Goal: Check status: Check status

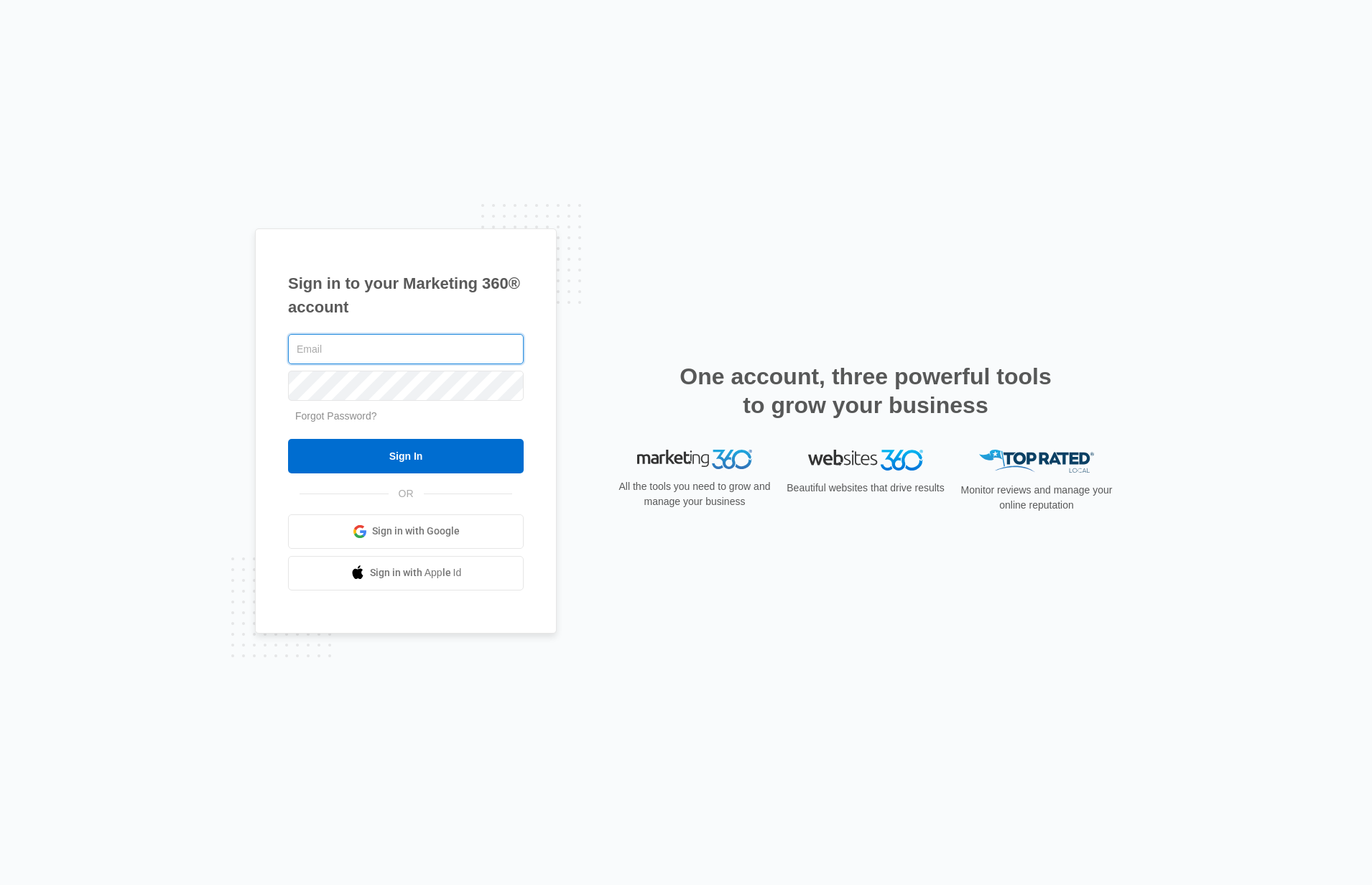
type input "[PERSON_NAME][EMAIL_ADDRESS][DOMAIN_NAME]"
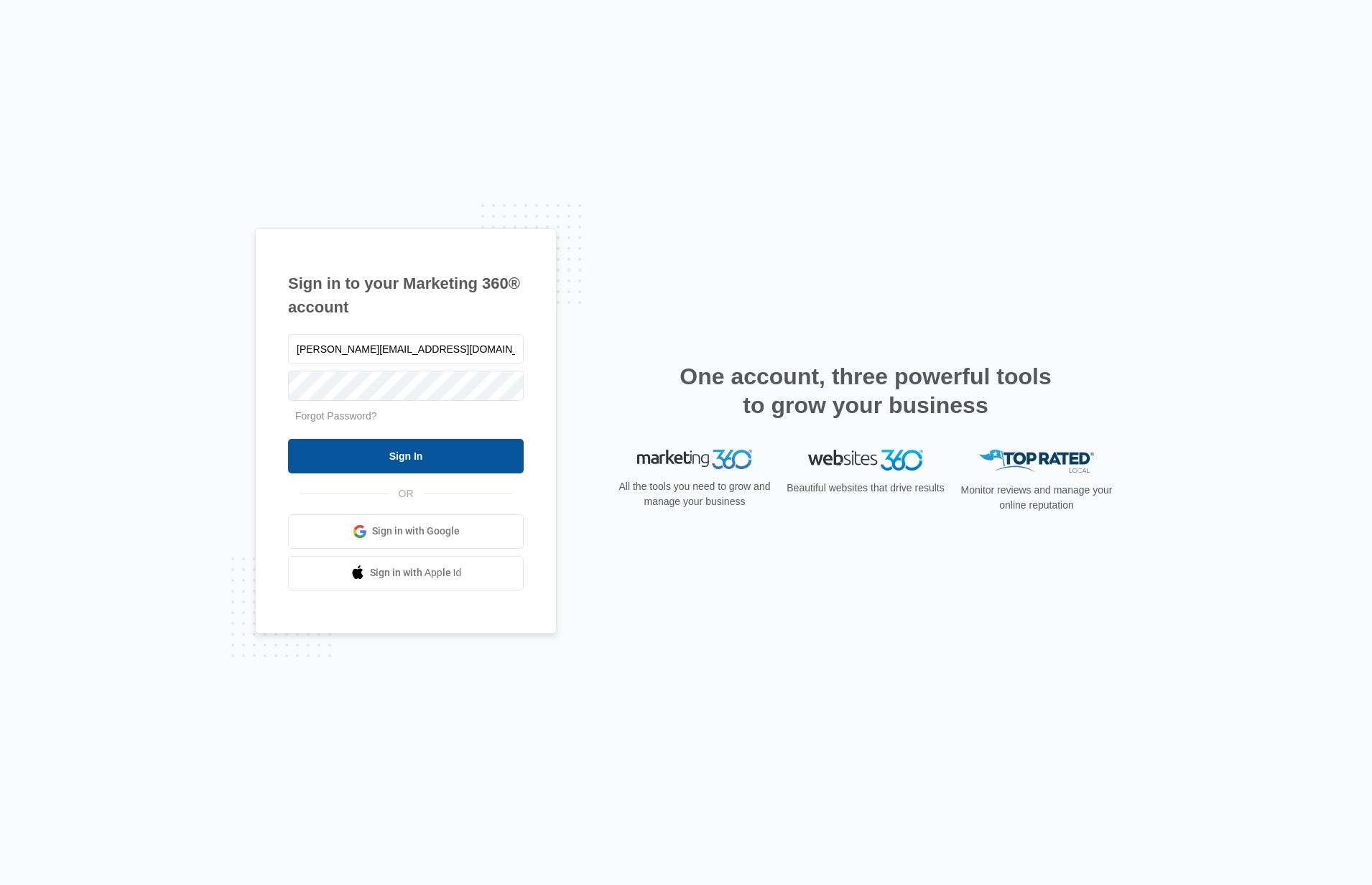
click at [416, 450] on input "Sign In" at bounding box center [405, 455] width 236 height 34
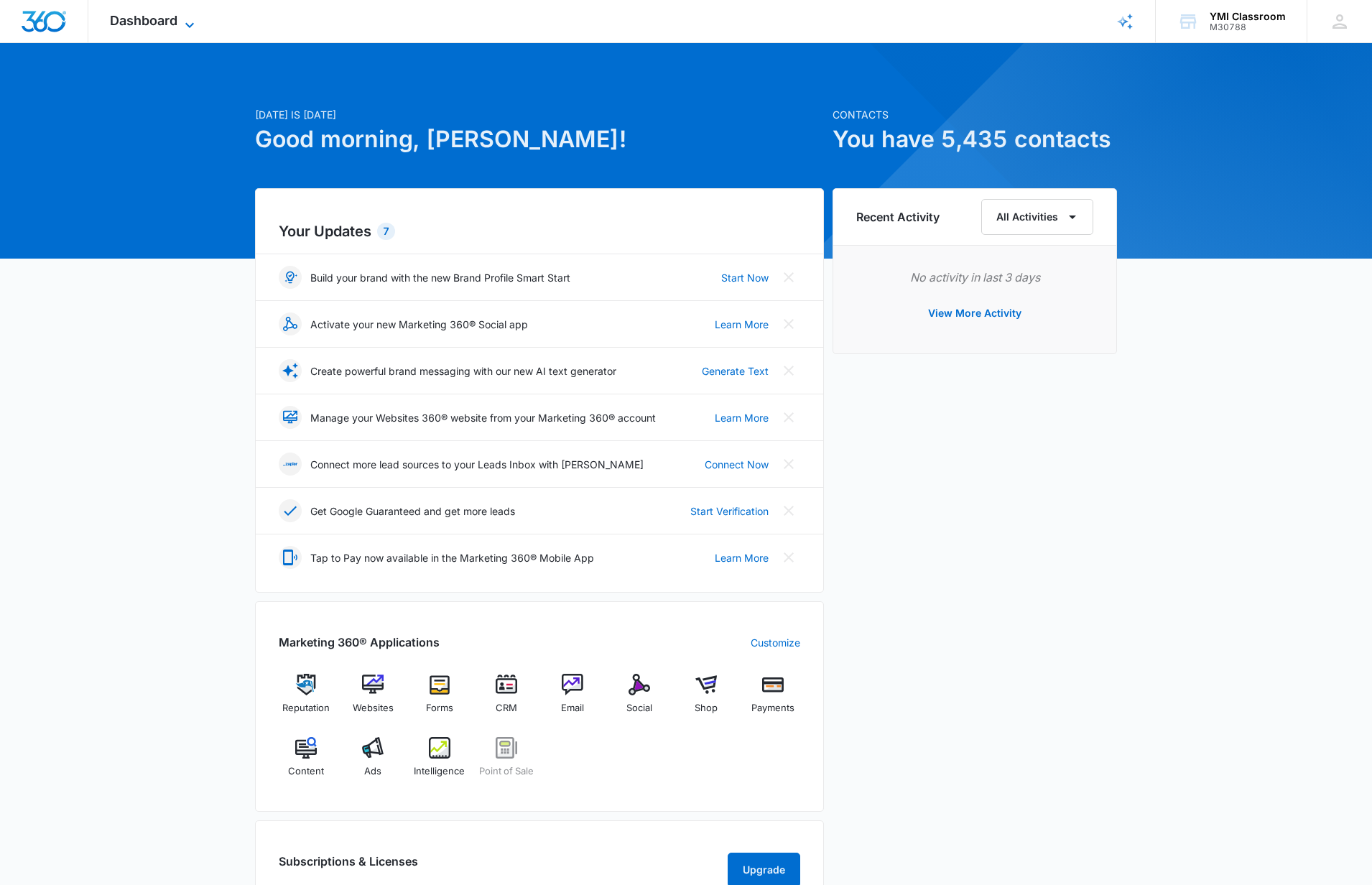
click at [178, 19] on span "Dashboard" at bounding box center [144, 20] width 67 height 15
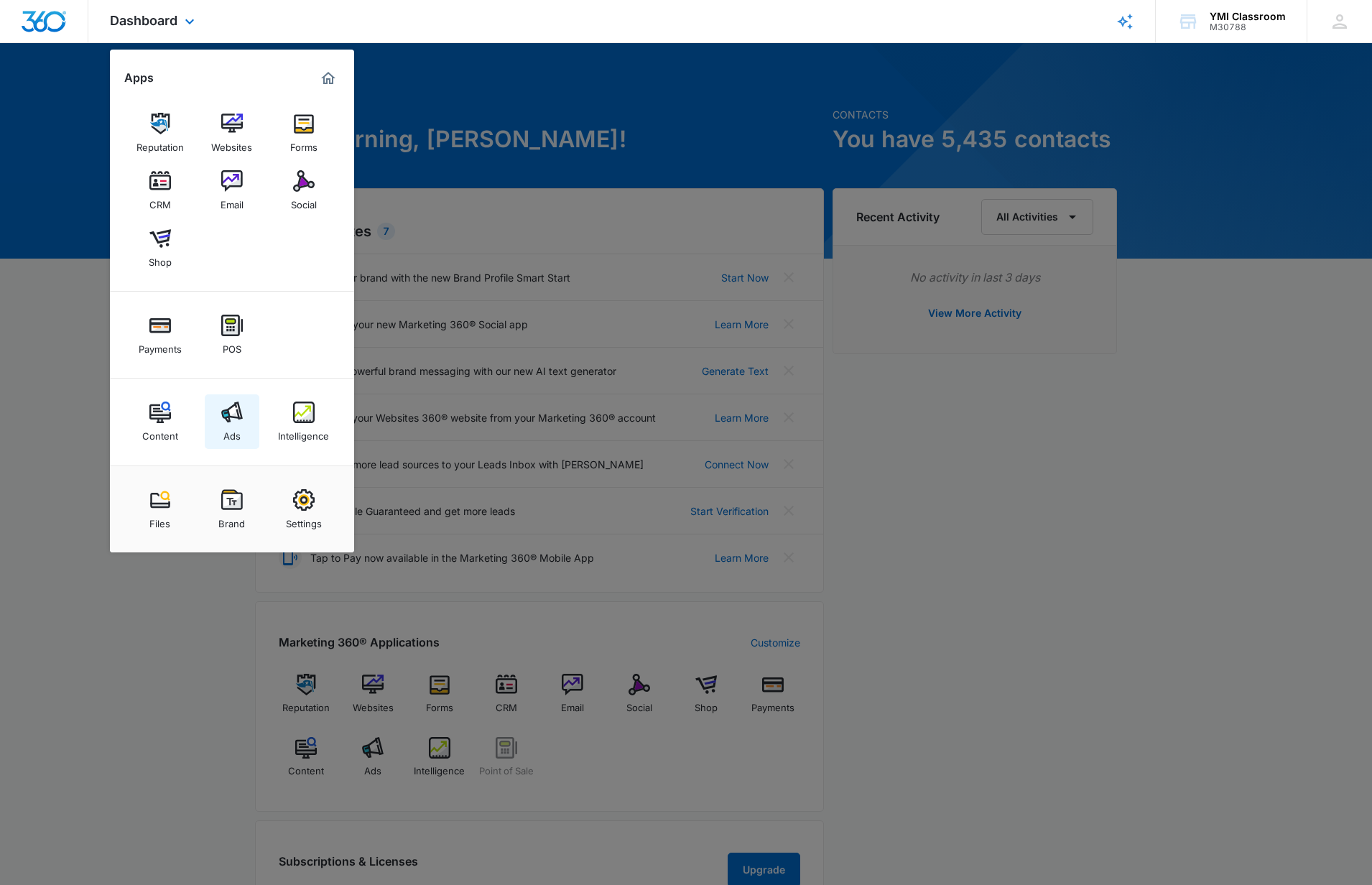
click at [229, 420] on img at bounding box center [232, 412] width 21 height 21
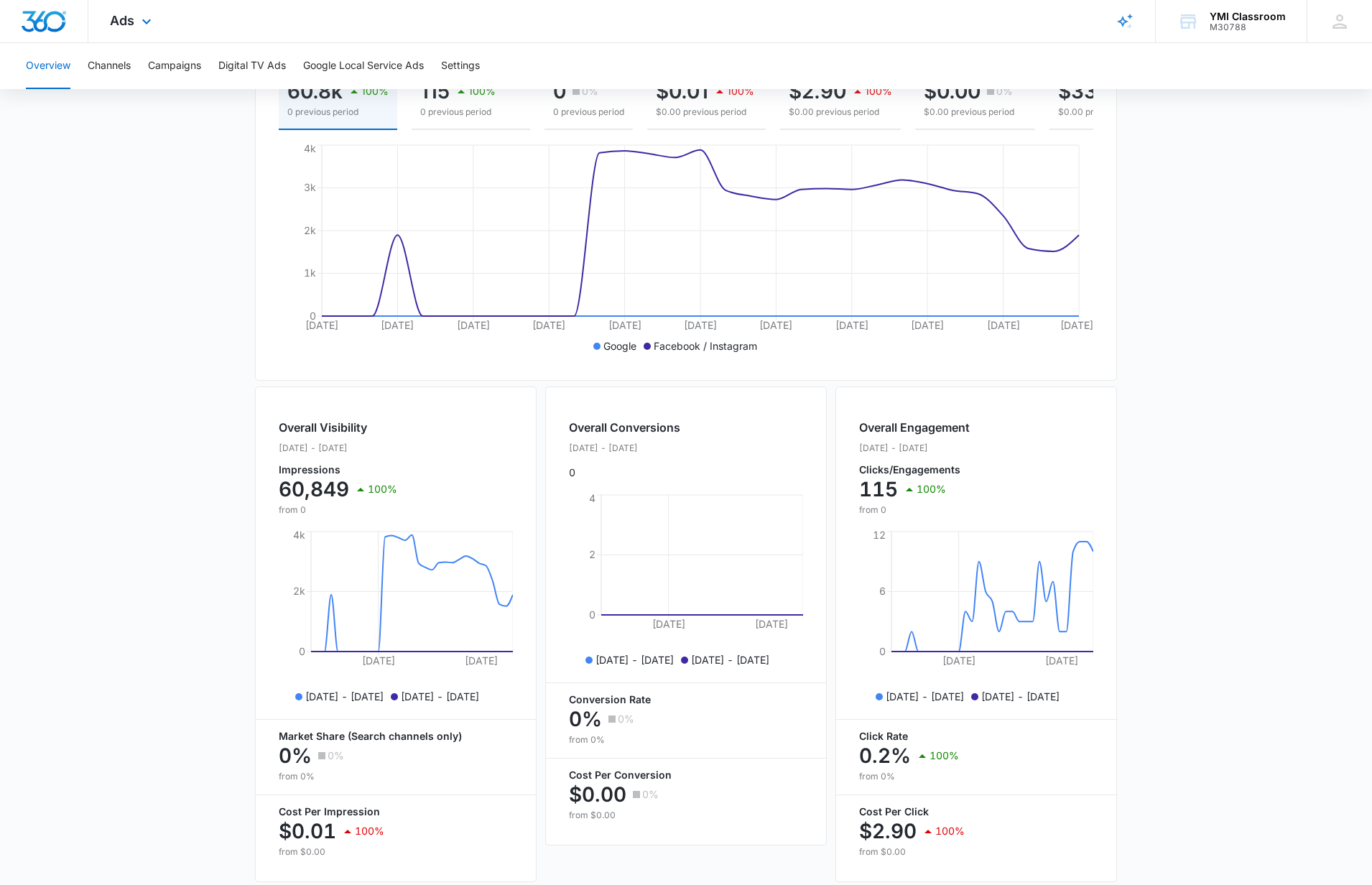
scroll to position [282, 0]
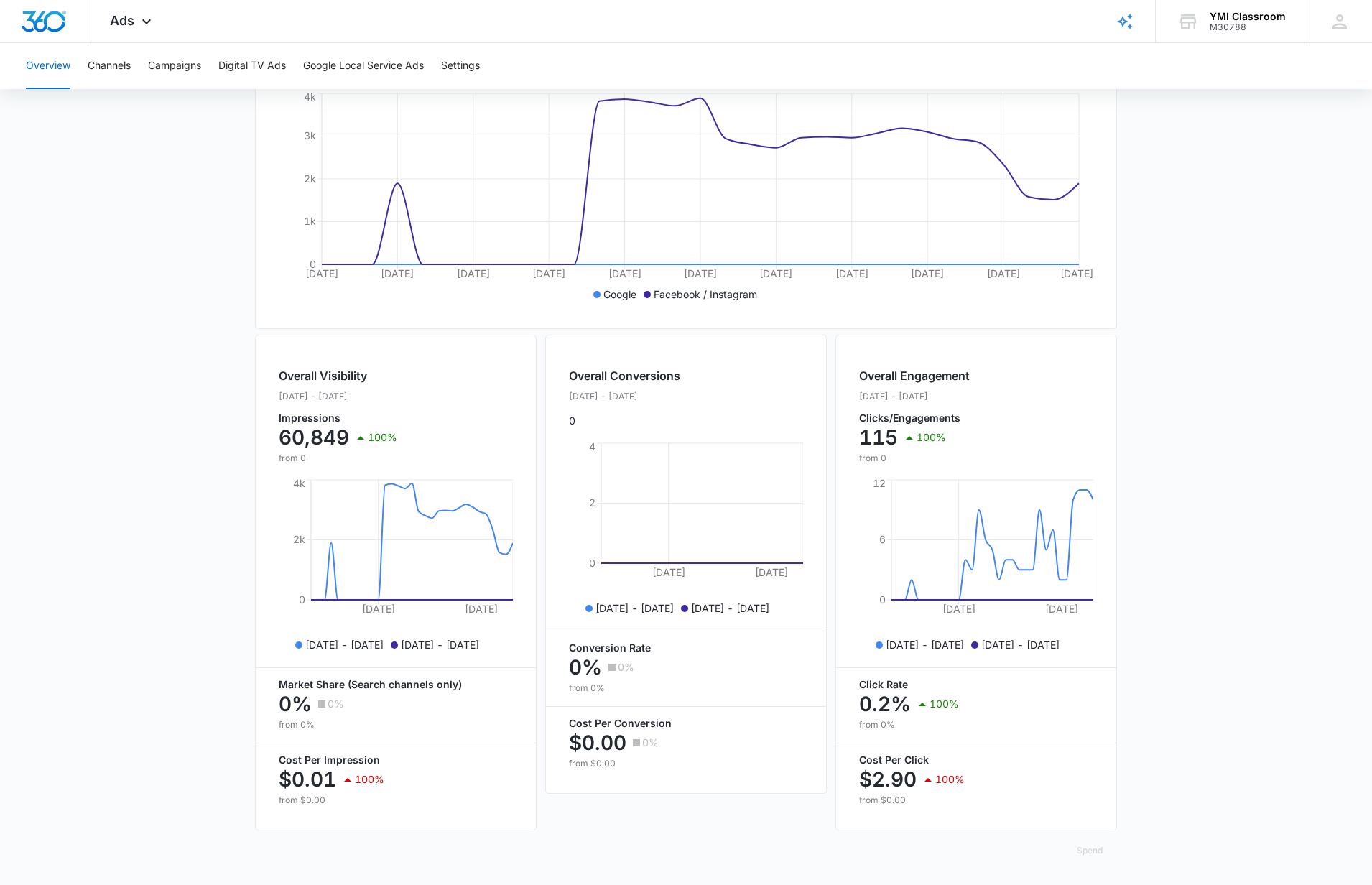
click at [317, 439] on p "60,849" at bounding box center [313, 437] width 71 height 23
click at [166, 67] on button "Campaigns" at bounding box center [174, 66] width 53 height 46
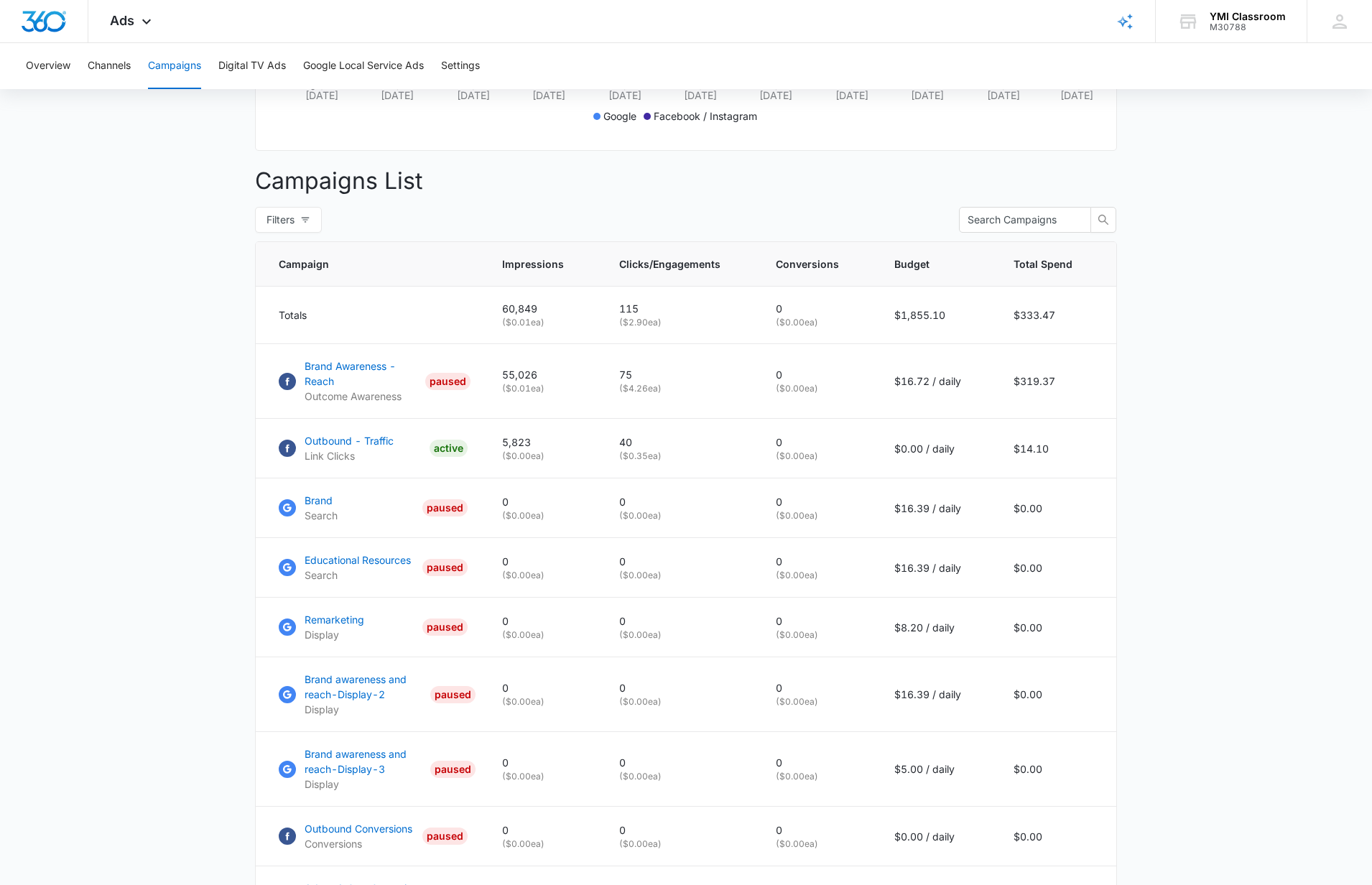
scroll to position [689, 0]
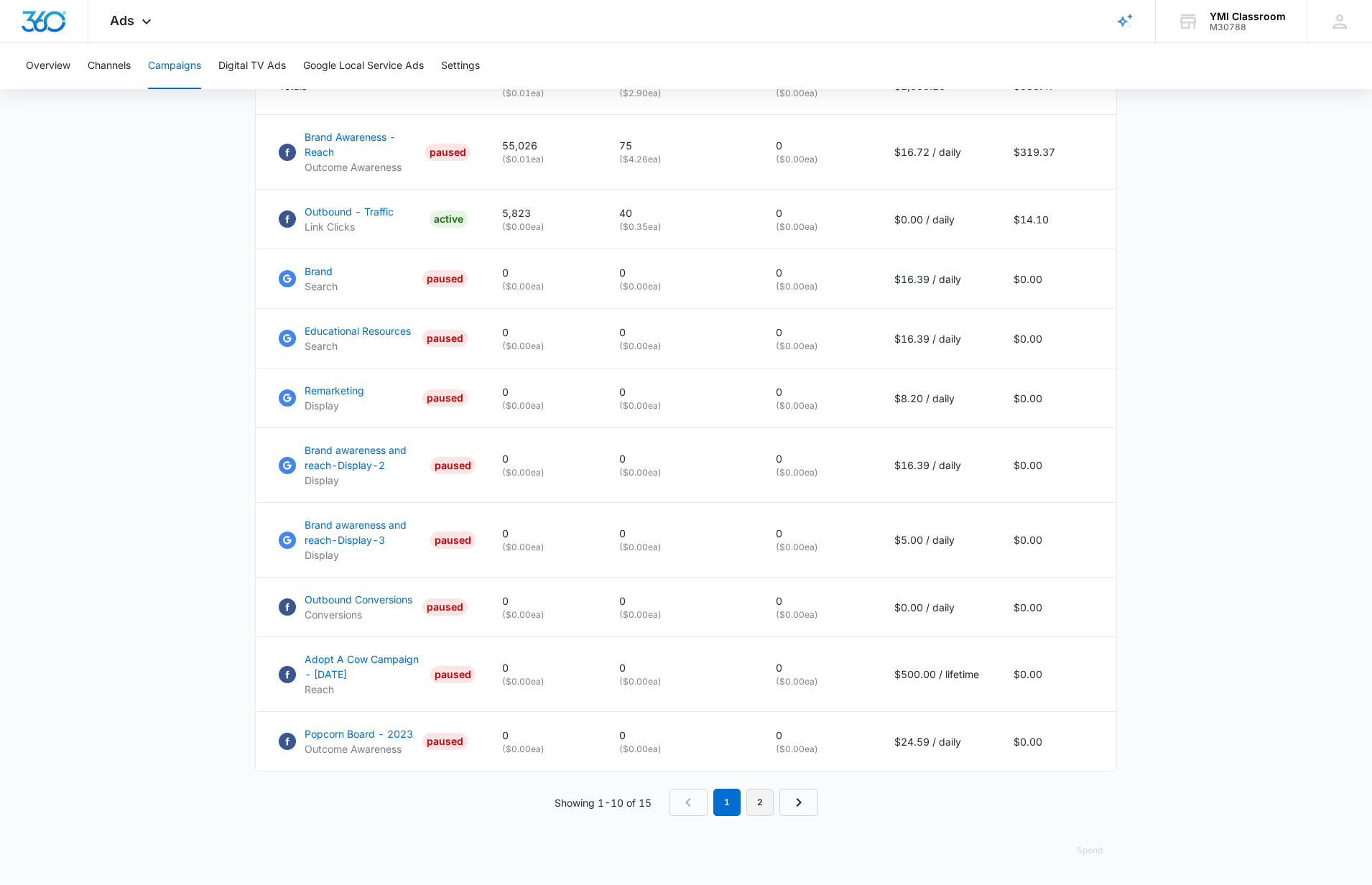
click at [754, 796] on link "2" at bounding box center [760, 802] width 27 height 27
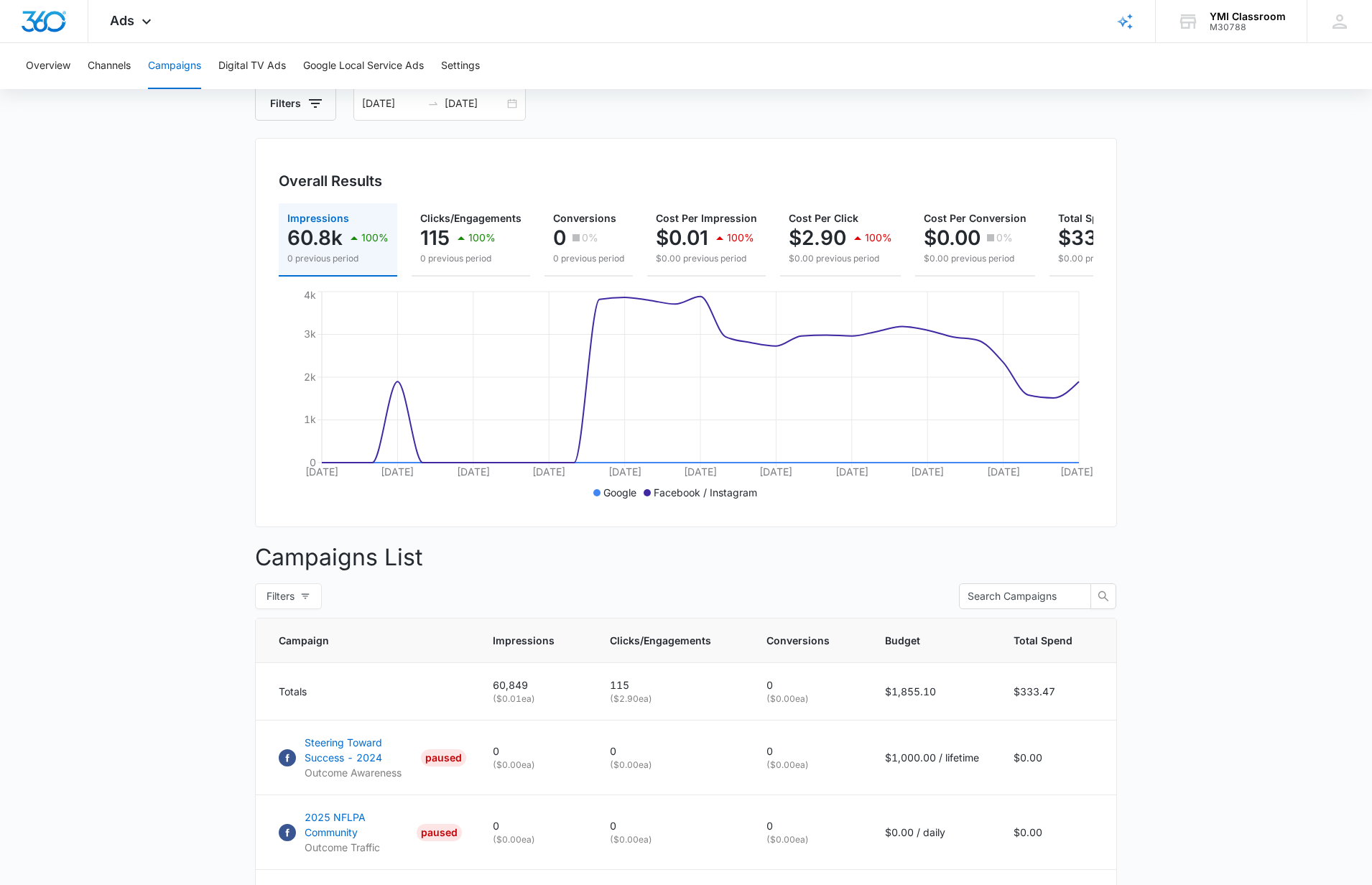
scroll to position [391, 0]
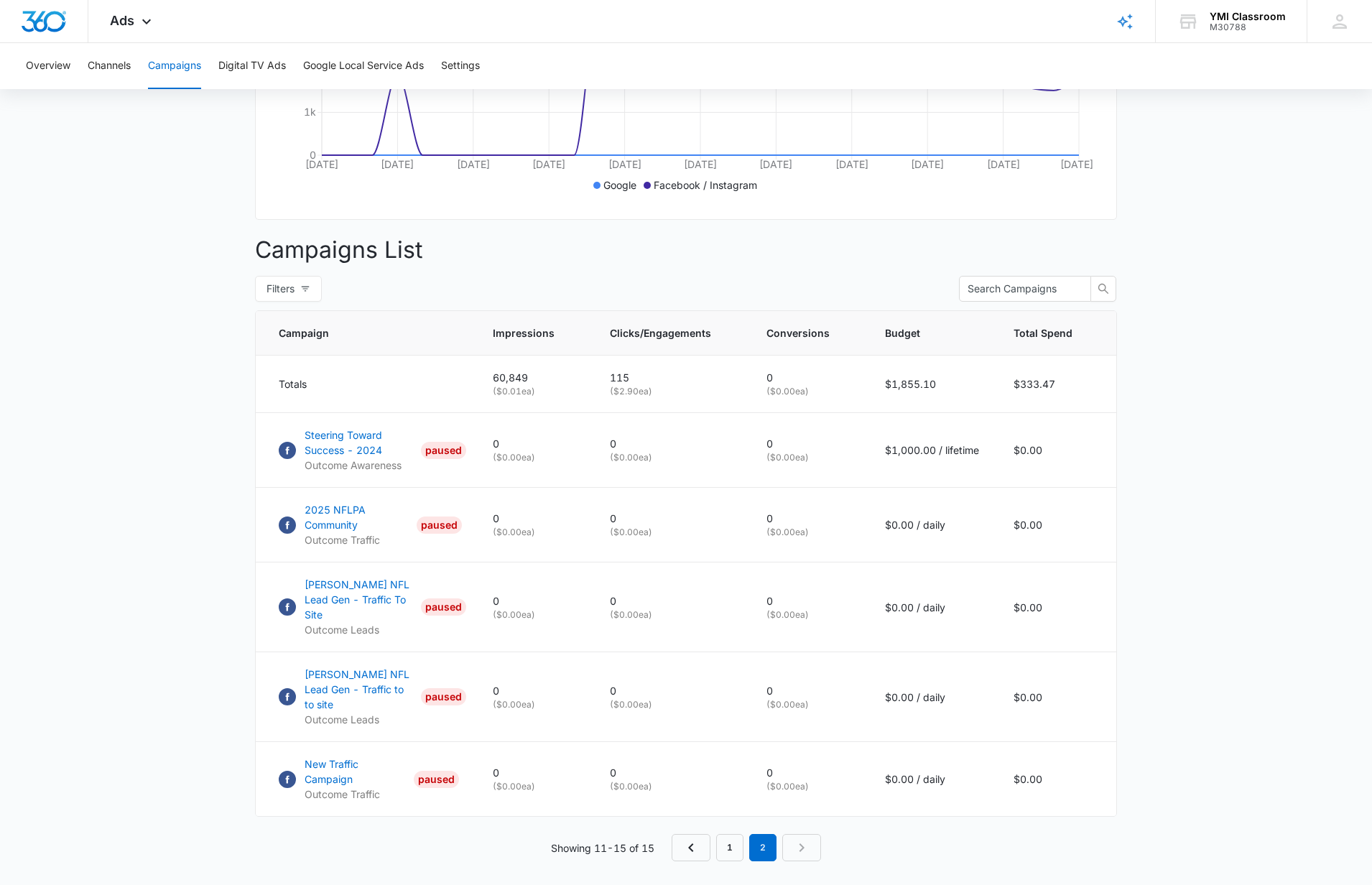
click at [806, 834] on nav "1 2" at bounding box center [746, 848] width 149 height 27
click at [734, 834] on link "1" at bounding box center [730, 848] width 27 height 27
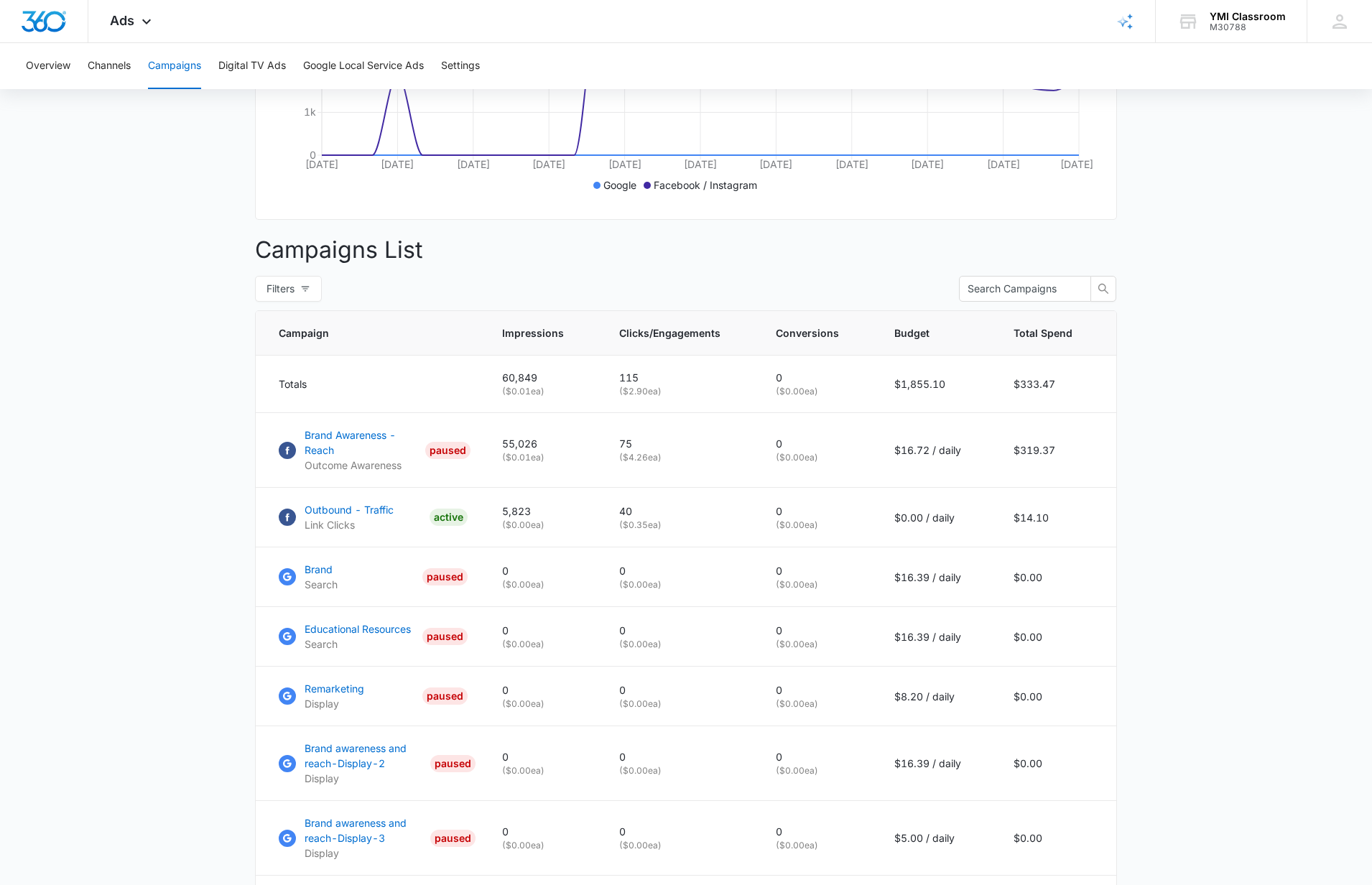
scroll to position [621, 0]
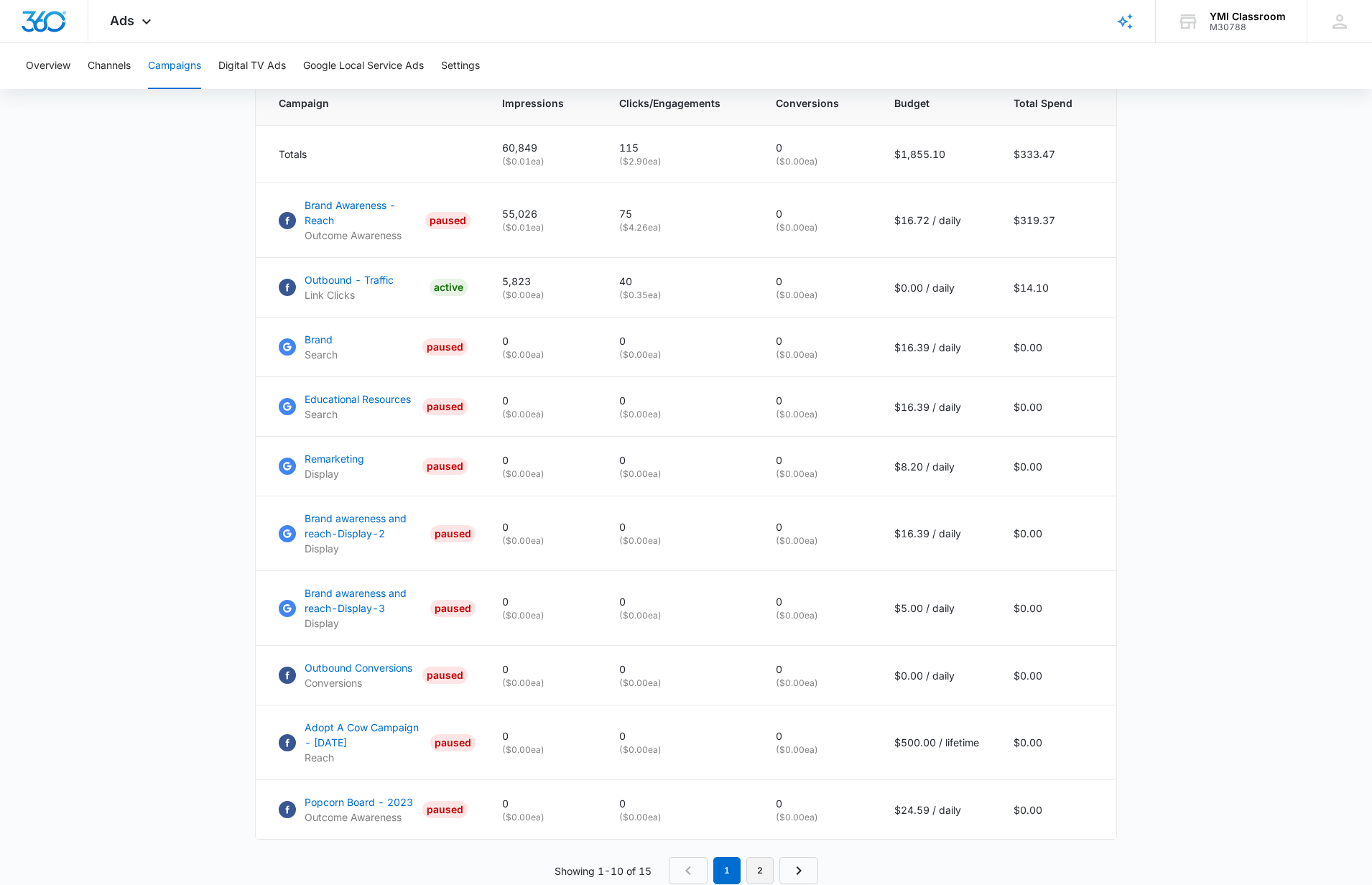
click at [761, 872] on link "2" at bounding box center [760, 871] width 27 height 27
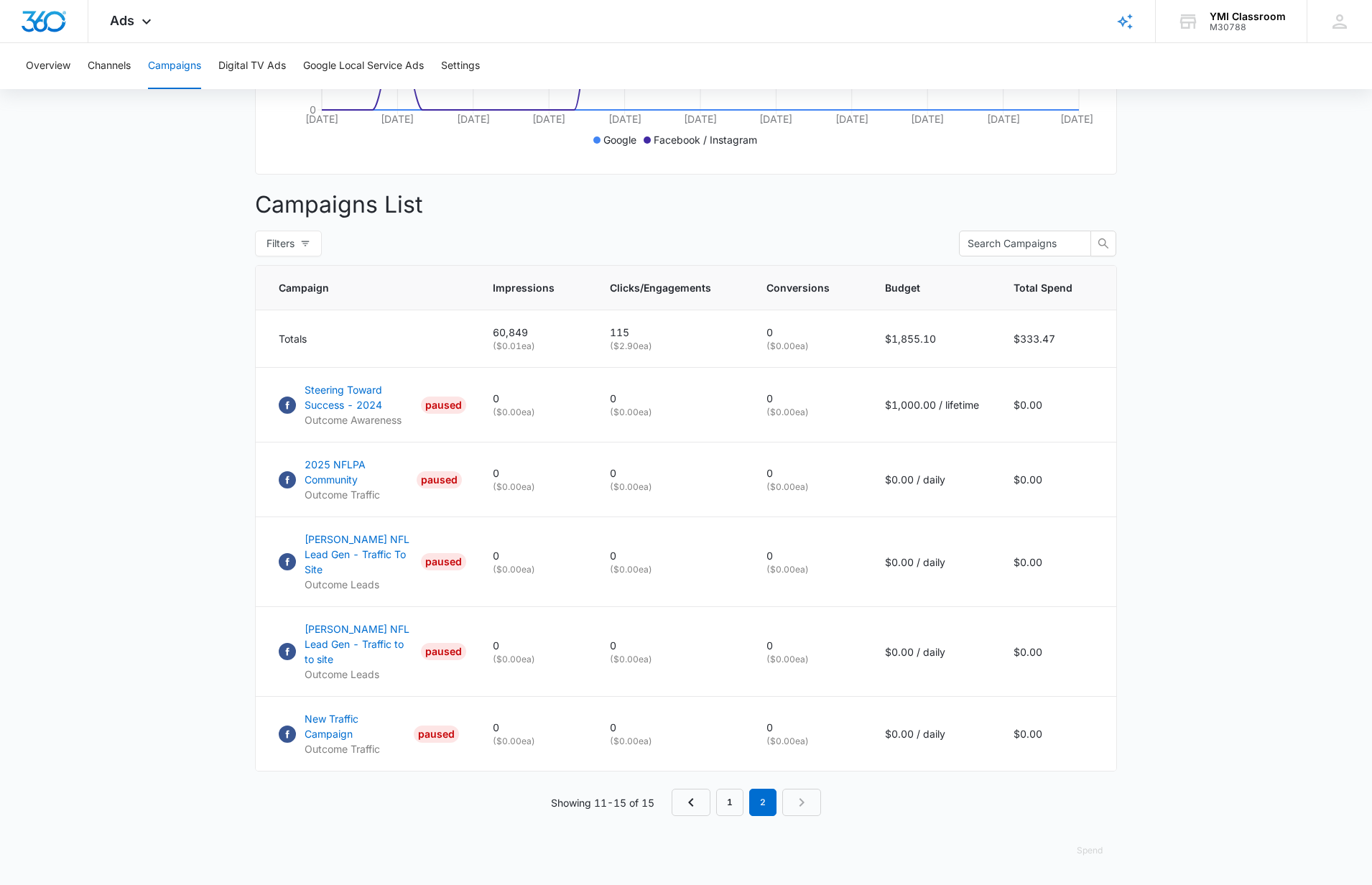
scroll to position [391, 0]
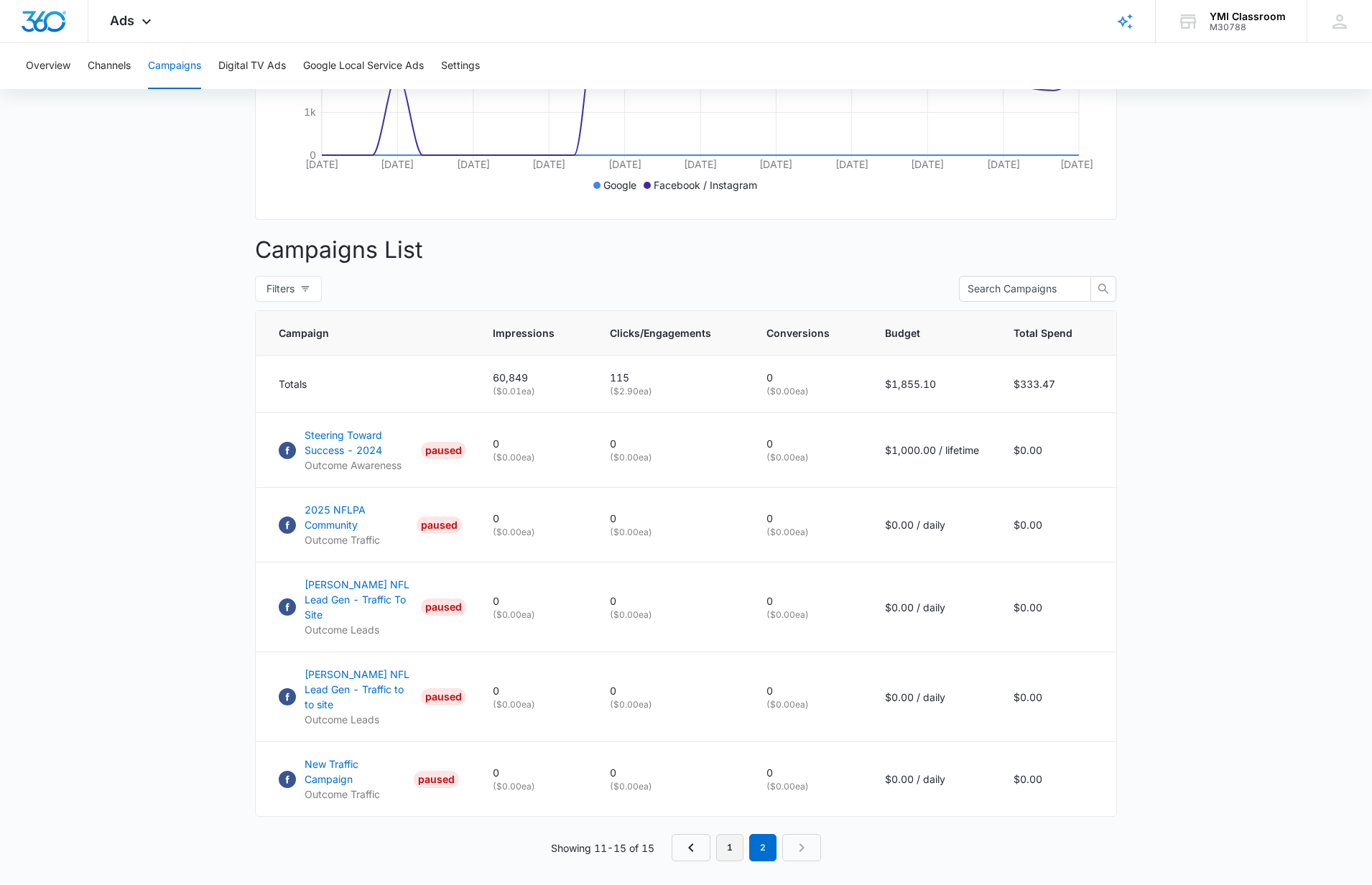
click at [726, 834] on link "1" at bounding box center [730, 848] width 27 height 27
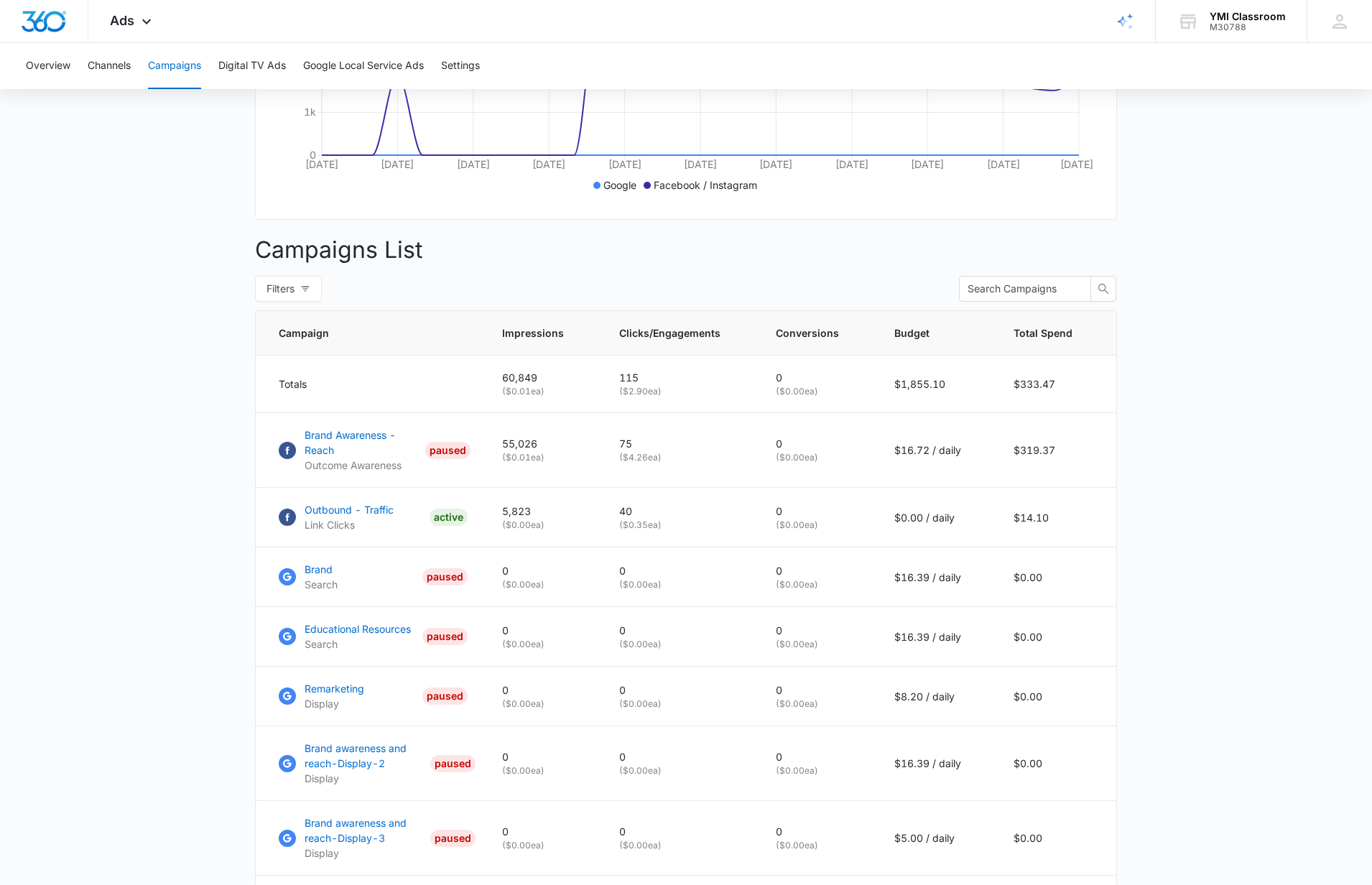
scroll to position [621, 0]
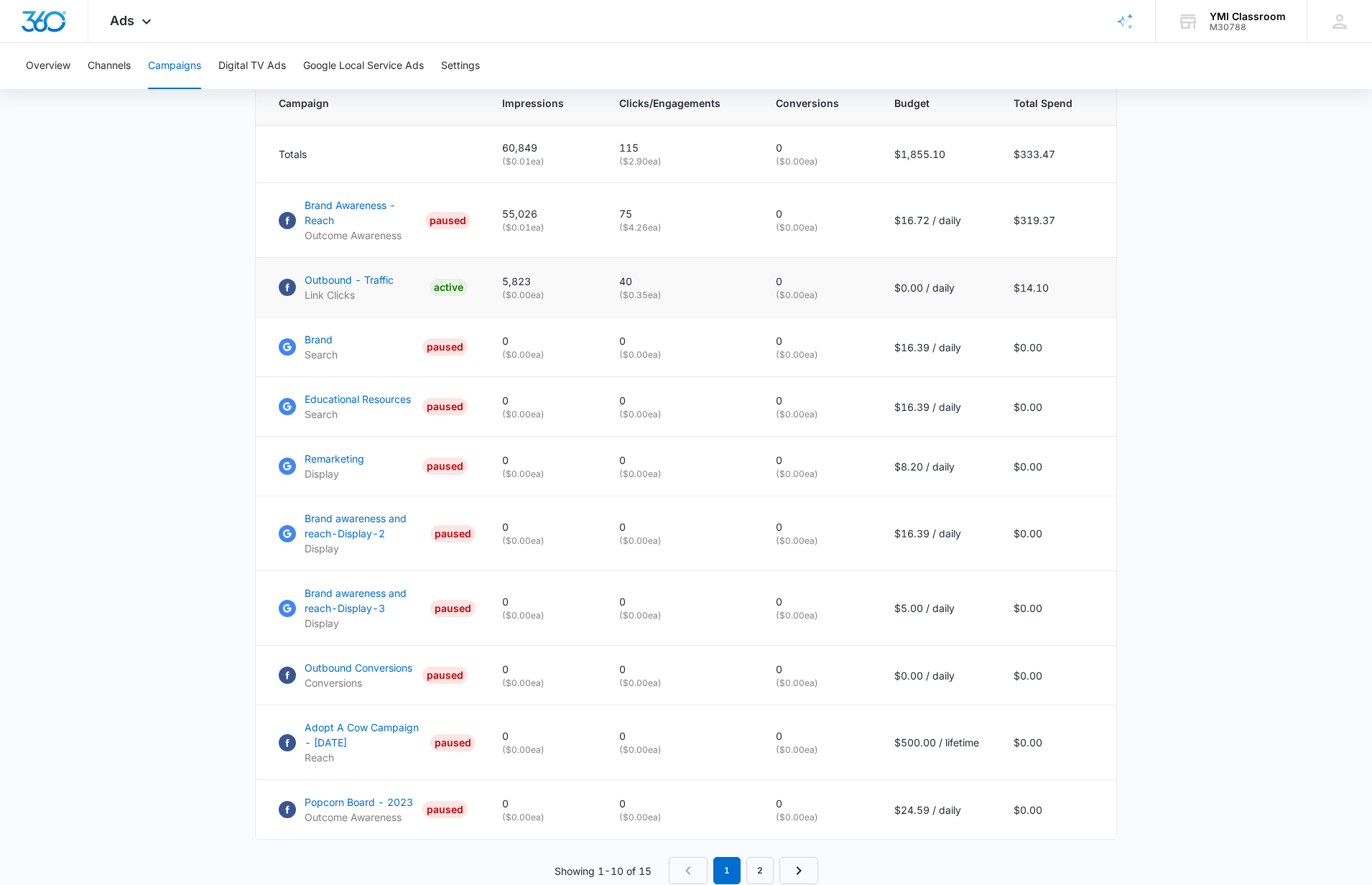
click at [317, 285] on p "Outbound - Traffic" at bounding box center [349, 279] width 89 height 15
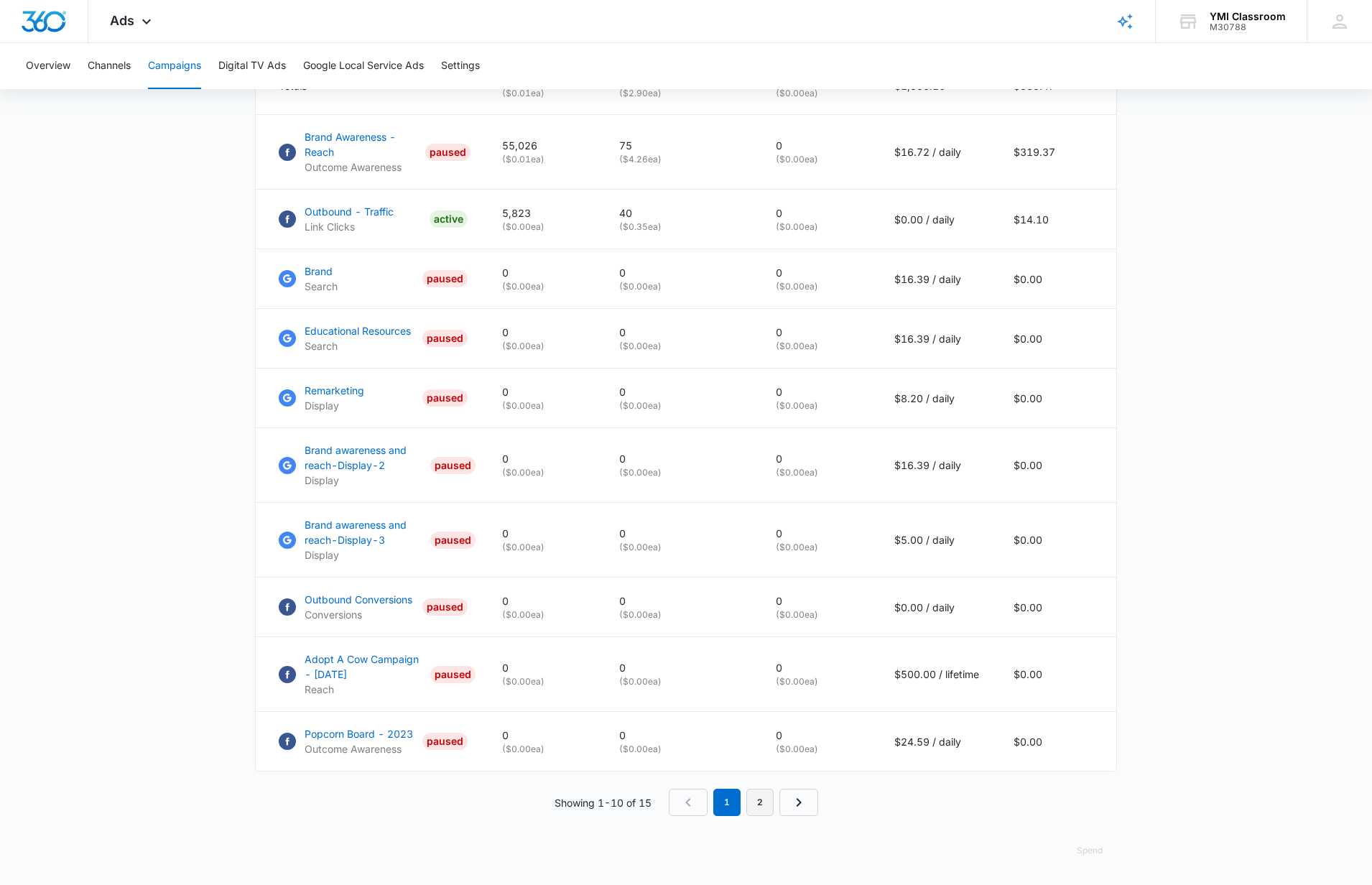
click at [755, 796] on link "2" at bounding box center [760, 802] width 27 height 27
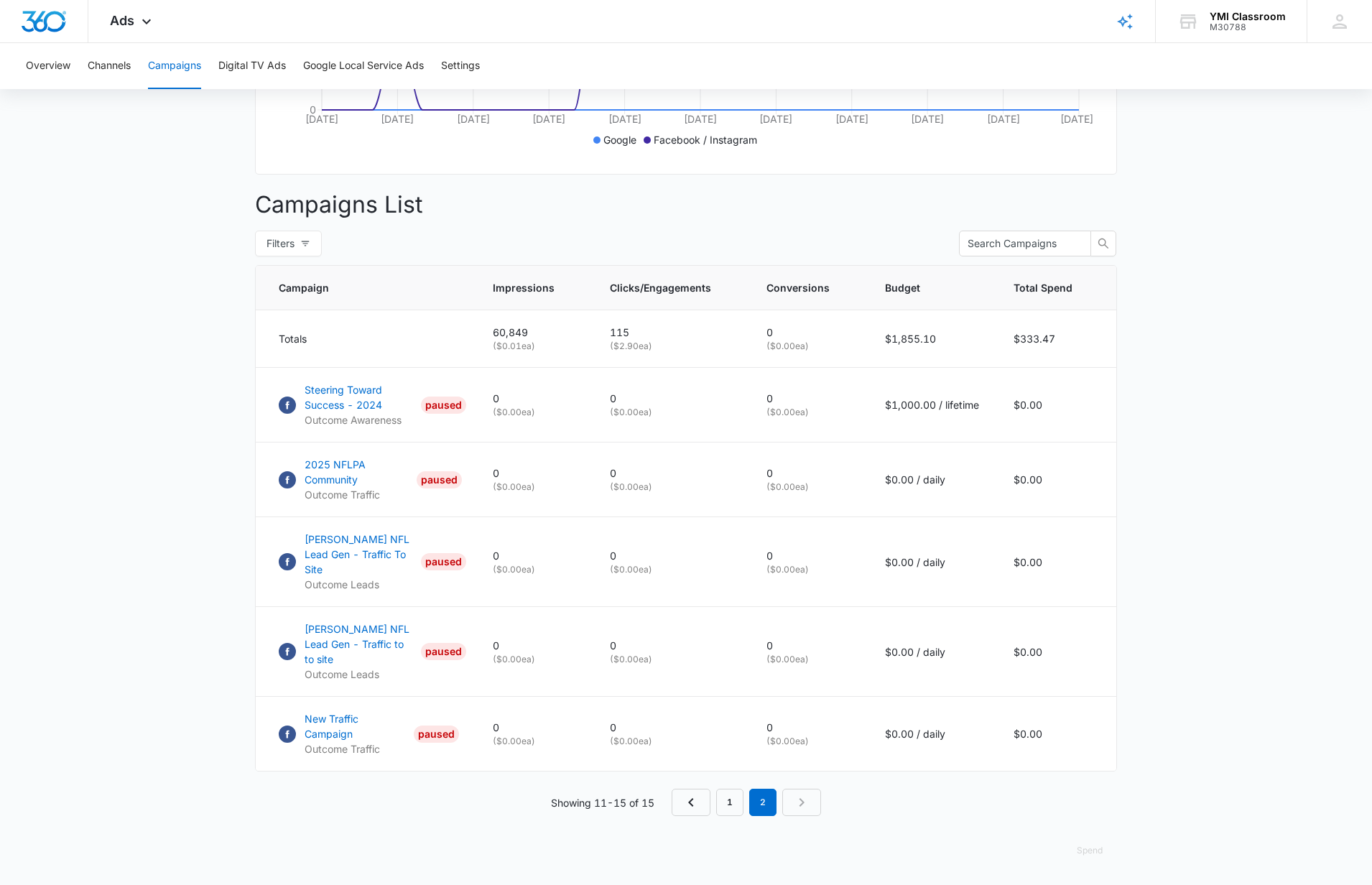
scroll to position [391, 0]
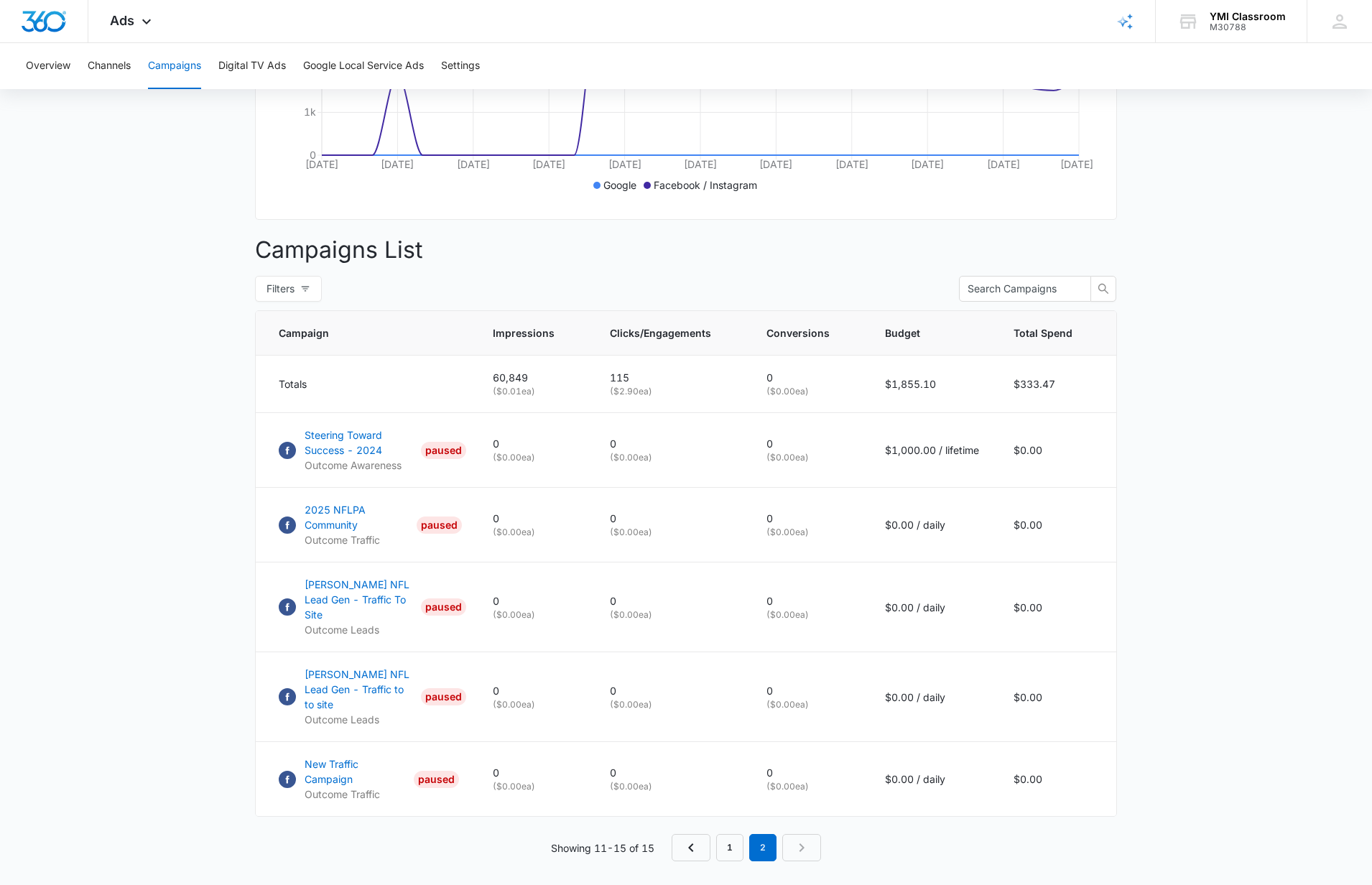
click at [628, 189] on p "Google" at bounding box center [620, 185] width 33 height 15
click at [671, 187] on p "Facebook / Instagram" at bounding box center [705, 185] width 103 height 15
click at [741, 186] on p "Facebook / Instagram" at bounding box center [705, 185] width 103 height 15
click at [336, 508] on p "2025 NFLPA Community" at bounding box center [358, 517] width 106 height 30
